Goal: Transaction & Acquisition: Purchase product/service

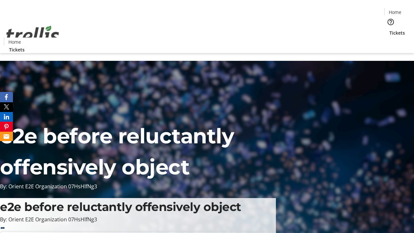
click at [389, 29] on span "Tickets" at bounding box center [397, 32] width 16 height 7
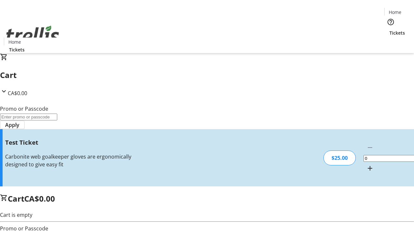
click at [366, 164] on mat-icon "Increment by one" at bounding box center [370, 168] width 8 height 8
type input "1"
